Goal: Navigation & Orientation: Find specific page/section

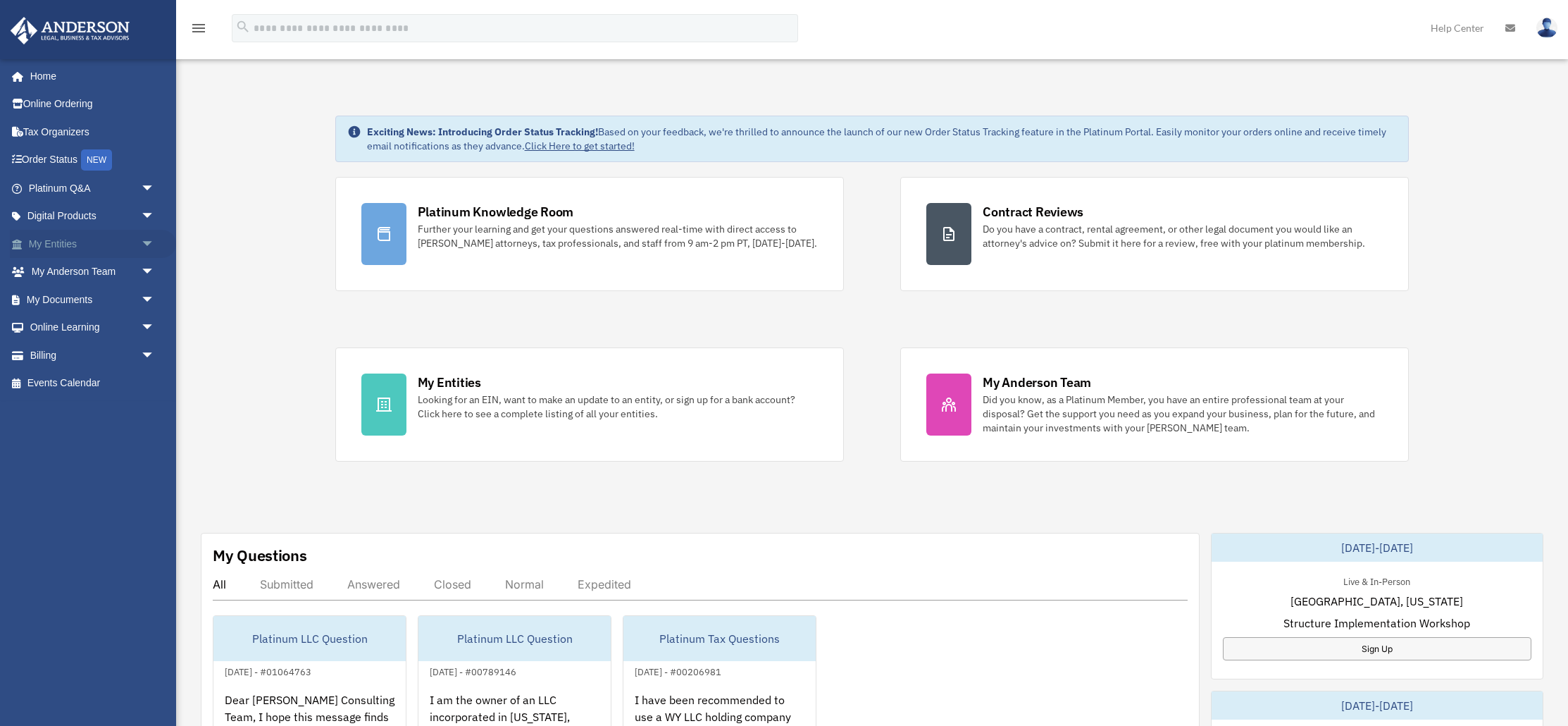
click at [63, 247] on link "My Entities arrow_drop_down" at bounding box center [93, 244] width 167 height 29
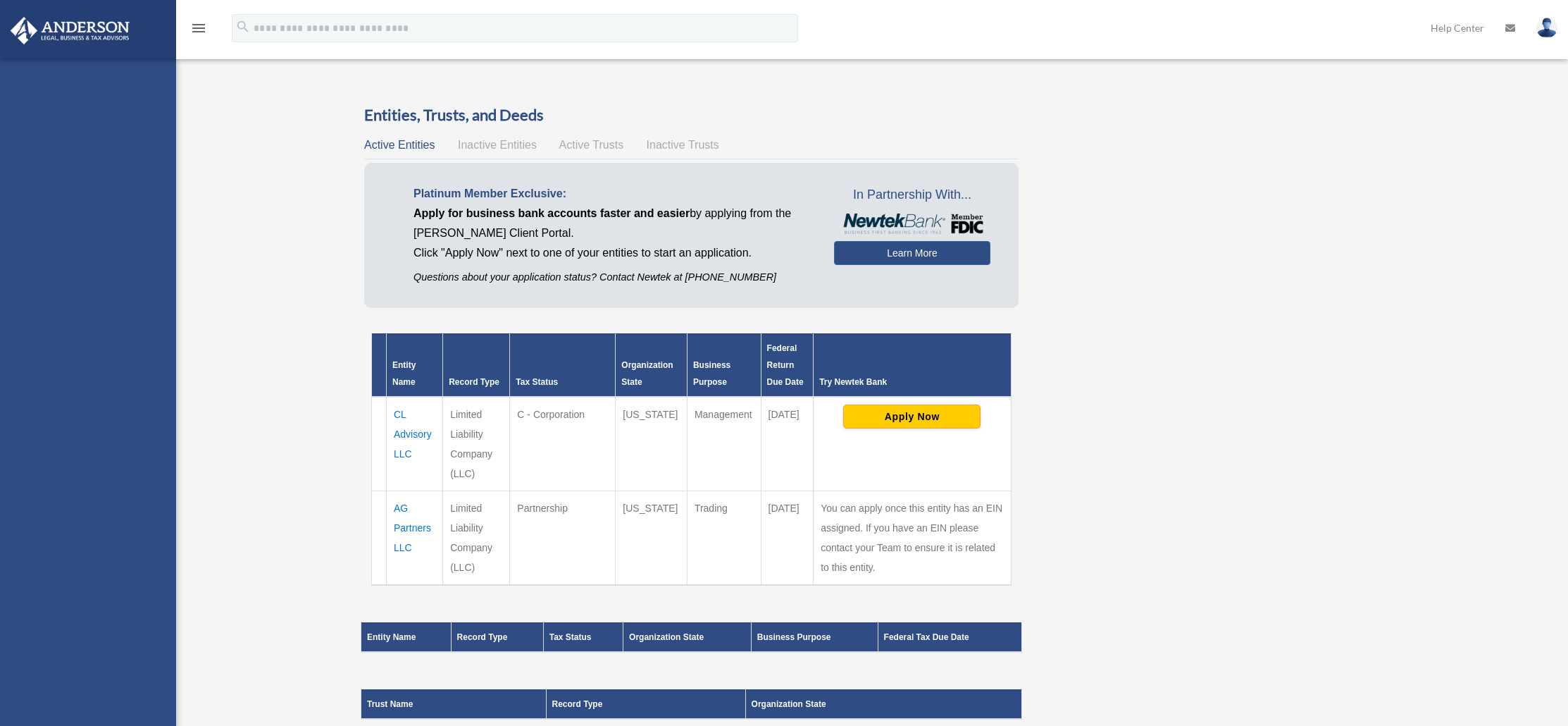
click at [147, 242] on div "[PERSON_NAME][EMAIL_ADDRESS][DOMAIN_NAME] Sign Out [PERSON_NAME][EMAIL_ADDRESS]…" at bounding box center [88, 421] width 176 height 726
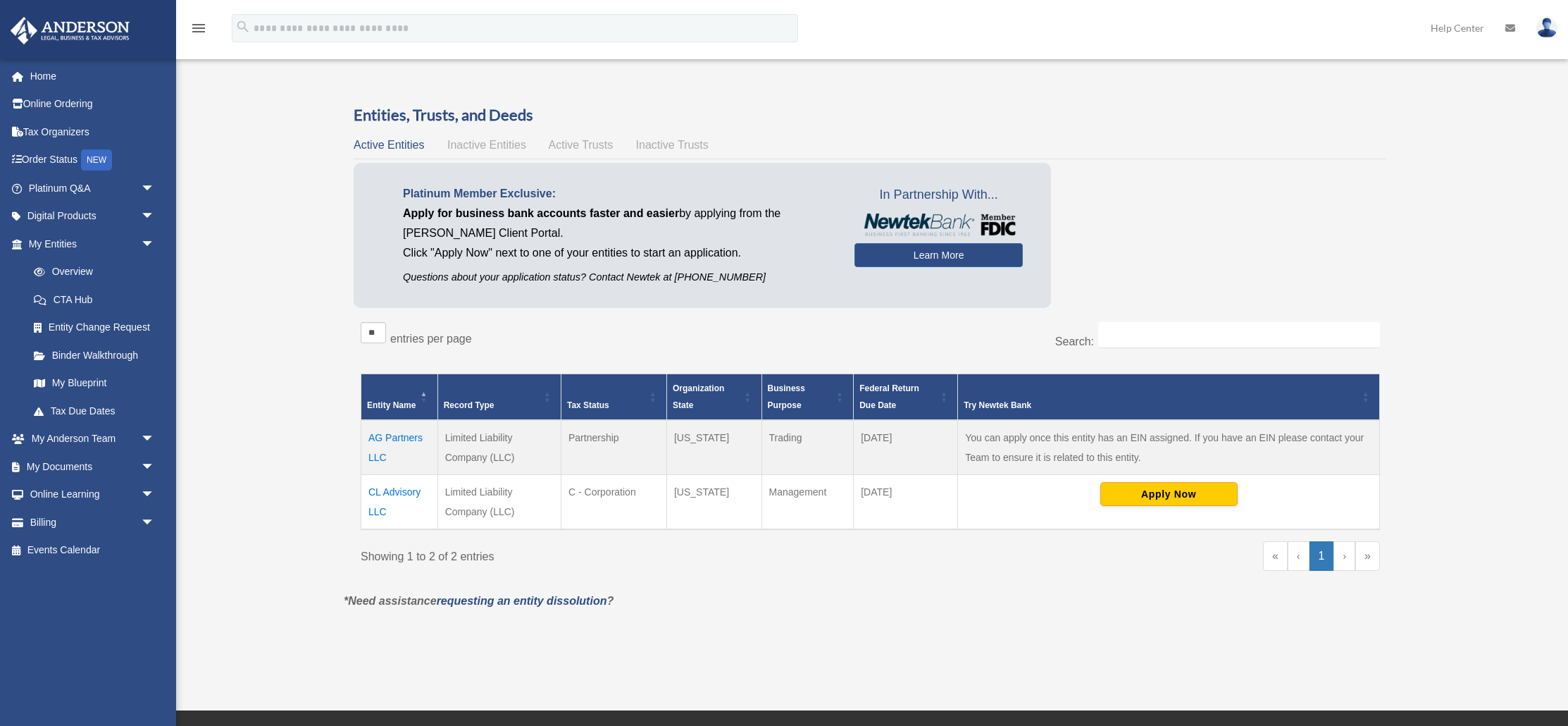
click at [279, 248] on div "Overview mehmet@unique-shopping-square.com Sign Out mehmet@unique-shopping-squa…" at bounding box center [784, 355] width 1568 height 585
click at [86, 383] on link "My Blueprint" at bounding box center [98, 384] width 157 height 29
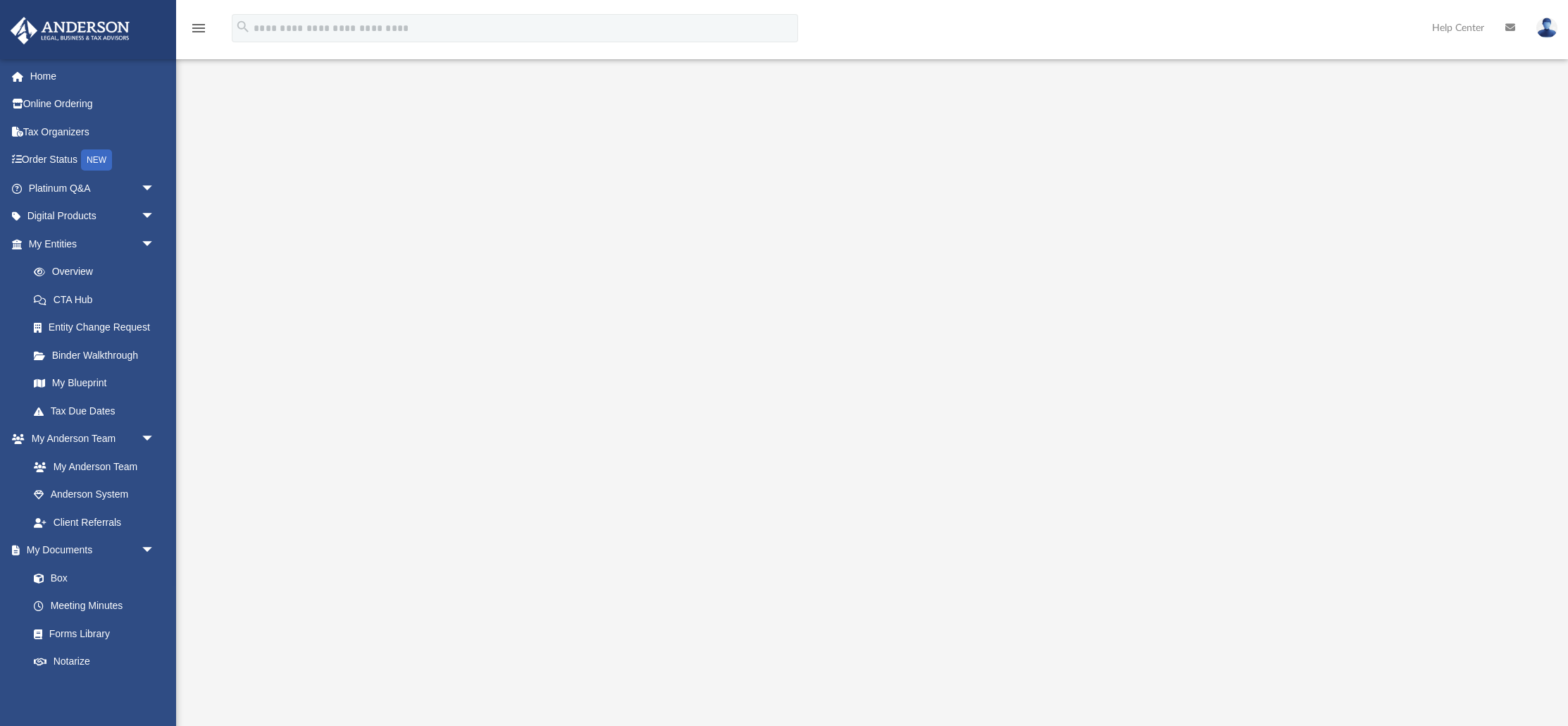
click at [302, 336] on div at bounding box center [872, 388] width 1253 height 564
click at [55, 166] on link "Order Status NEW" at bounding box center [93, 160] width 167 height 29
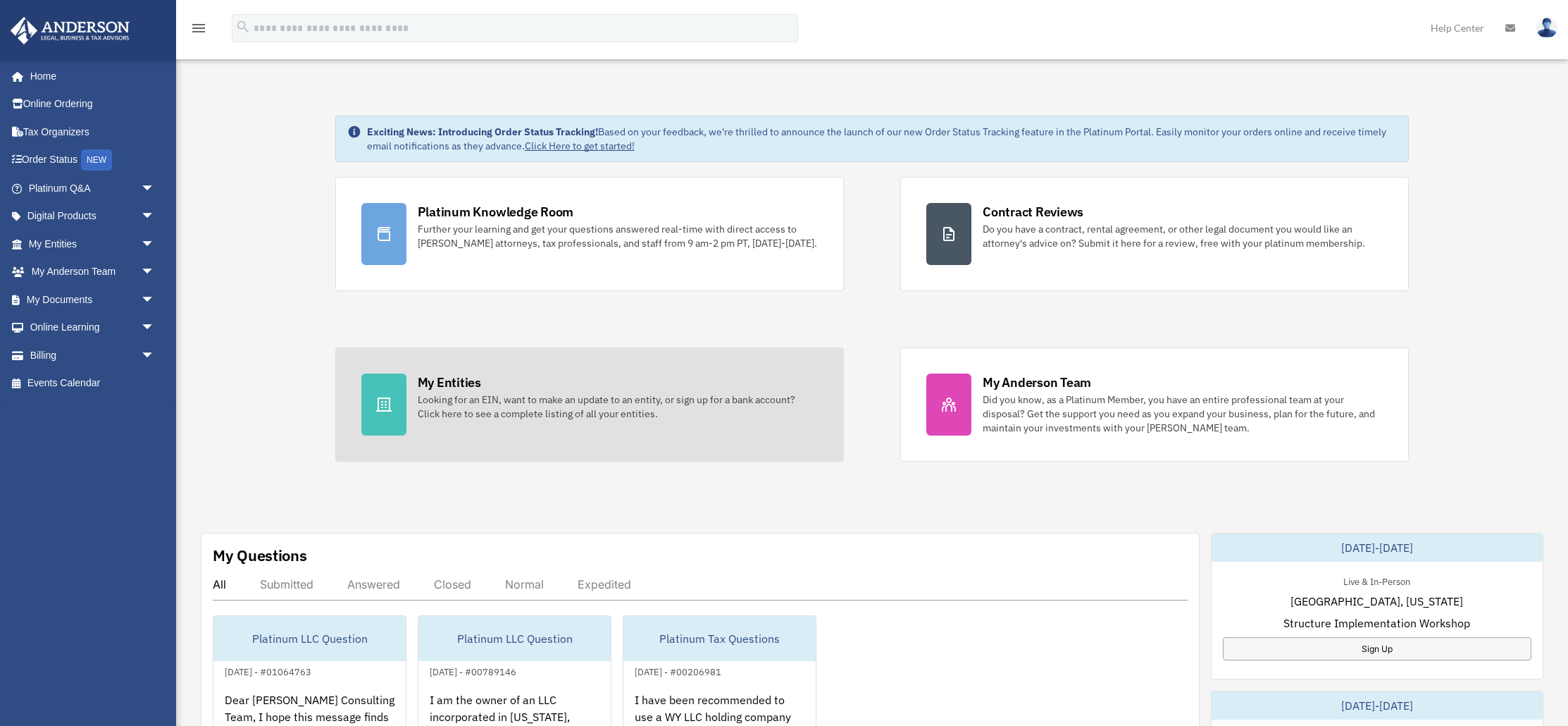
click at [487, 400] on div "Looking for an EIN, want to make an update to an entity, or sign up for a bank …" at bounding box center [617, 407] width 400 height 29
